Goal: Check status: Check status

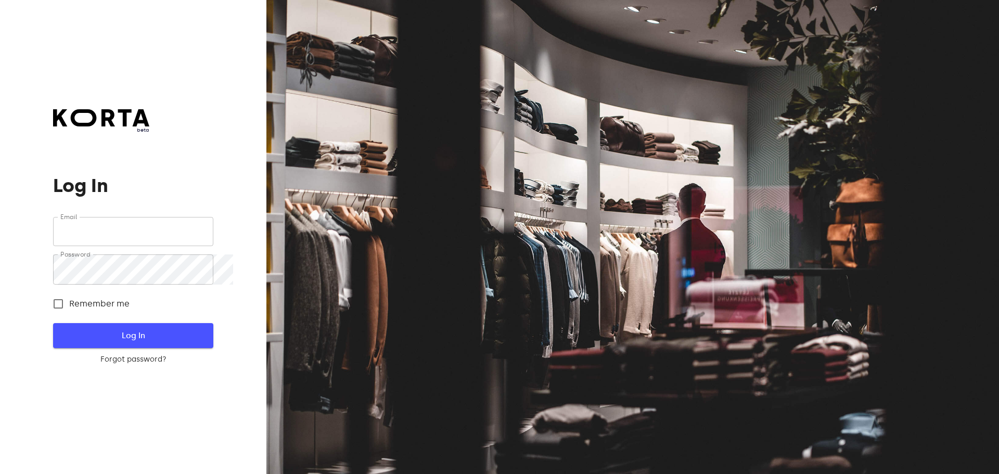
type input "[EMAIL_ADDRESS][DOMAIN_NAME]"
click at [169, 342] on span "Log In" at bounding box center [133, 336] width 126 height 14
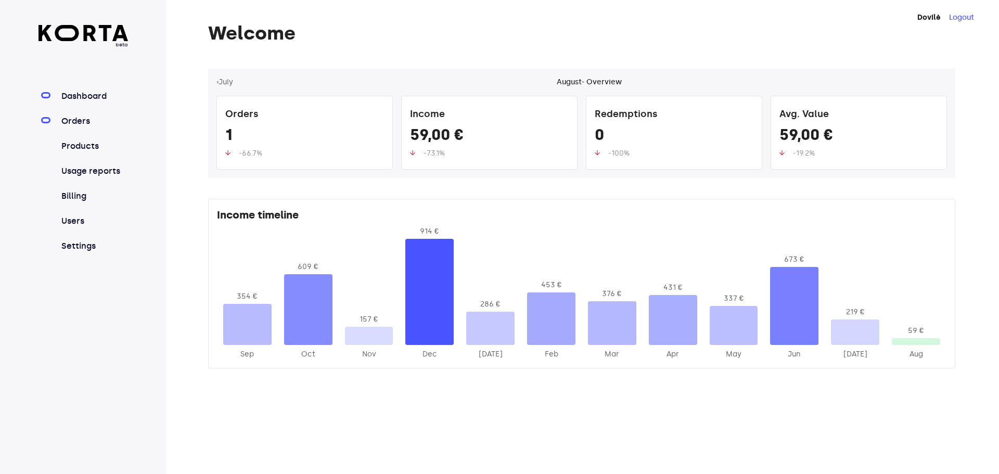
click at [106, 128] on link "Orders" at bounding box center [93, 121] width 69 height 12
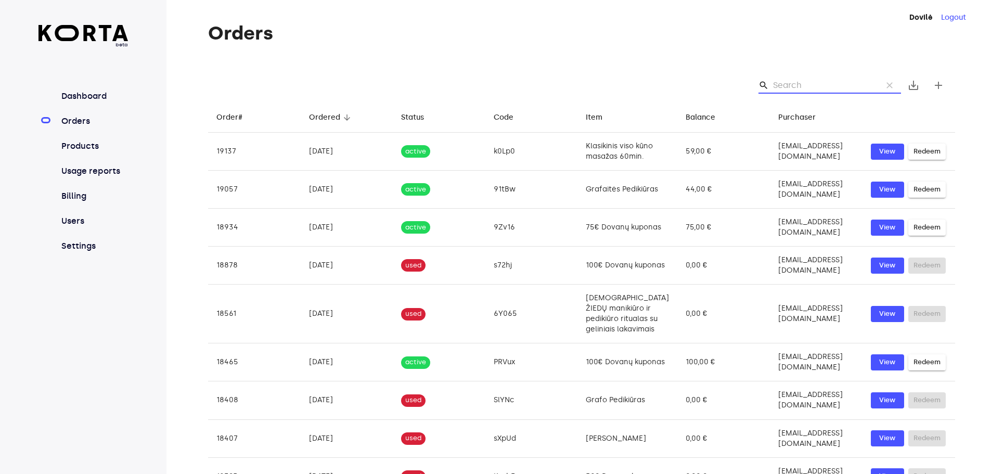
click at [800, 92] on input "Search" at bounding box center [823, 85] width 101 height 17
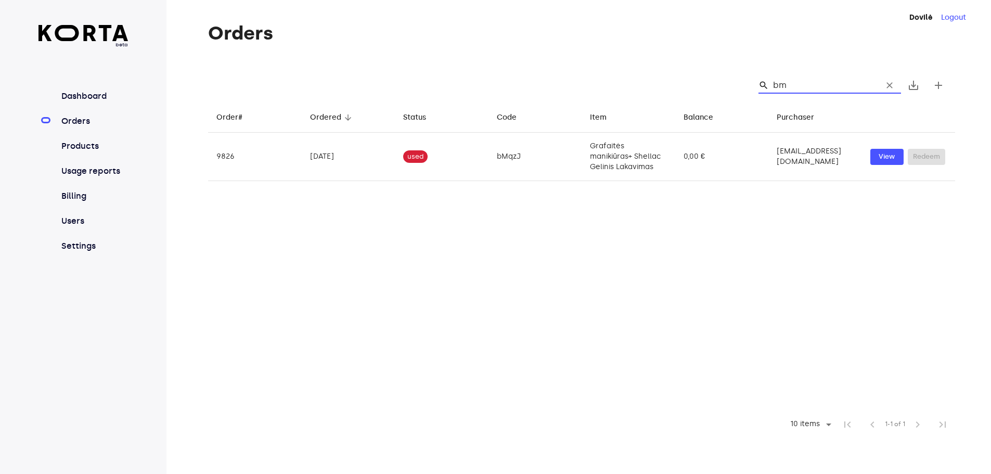
type input "b"
type input "wk7"
click at [92, 126] on nav "Dashboard Orders Products Usage reports Billing Users Settings" at bounding box center [84, 171] width 90 height 162
click at [94, 128] on link "Orders" at bounding box center [93, 121] width 69 height 12
